Goal: Book appointment/travel/reservation

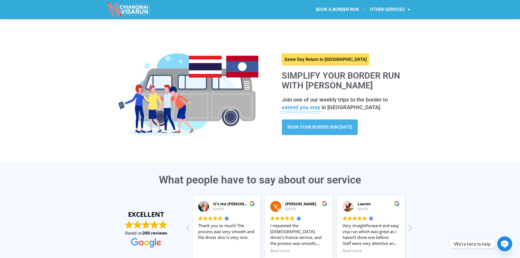
click at [308, 125] on span "BOOK YOUR BORDER RUN TODAY" at bounding box center [320, 127] width 65 height 4
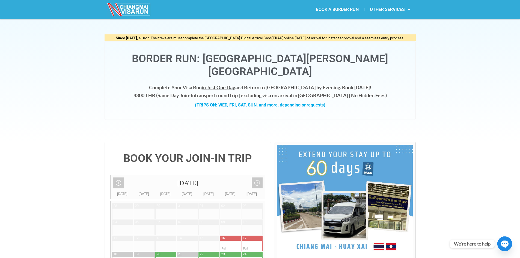
scroll to position [55, 0]
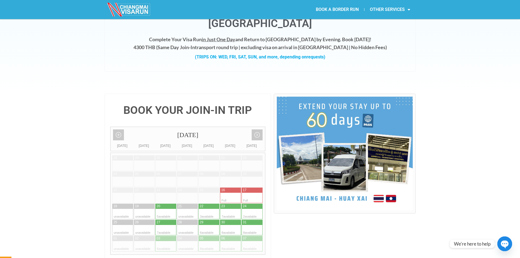
click at [229, 204] on div at bounding box center [225, 206] width 11 height 5
type input "23 August 2025"
radio input "true"
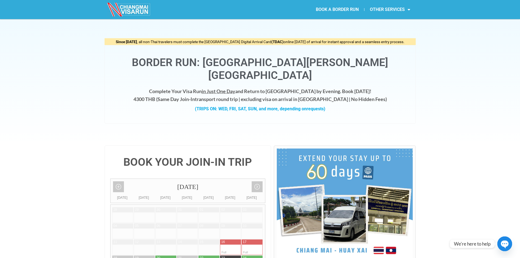
scroll to position [0, 0]
